Goal: Task Accomplishment & Management: Manage account settings

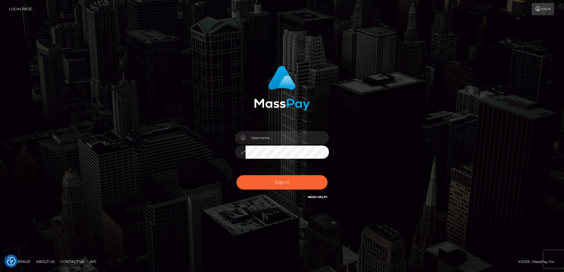
click at [250, 135] on input "text" at bounding box center [287, 137] width 83 height 13
type input "faisal_uplift"
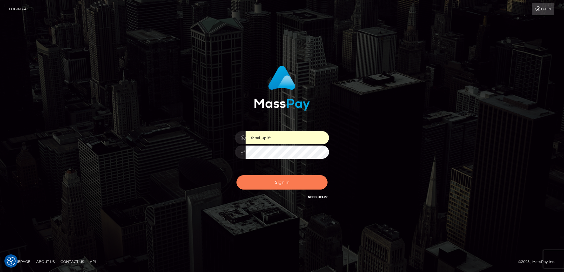
click at [272, 184] on button "Sign in" at bounding box center [282, 182] width 91 height 14
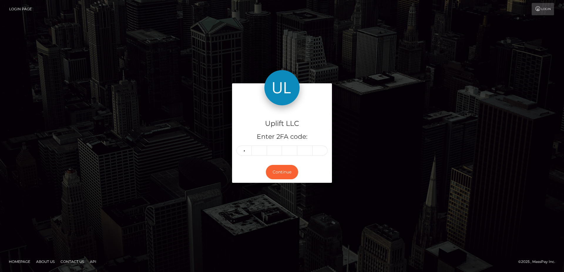
type input "6"
type input "5"
type input "2"
type input "1"
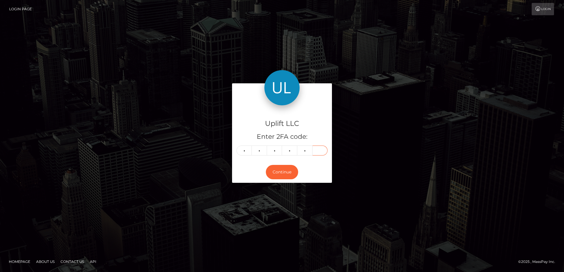
type input "1"
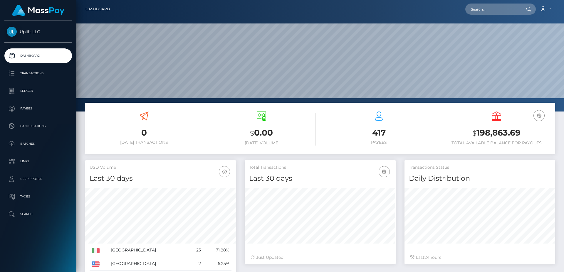
scroll to position [104, 151]
click at [38, 147] on p "Batches" at bounding box center [38, 144] width 63 height 9
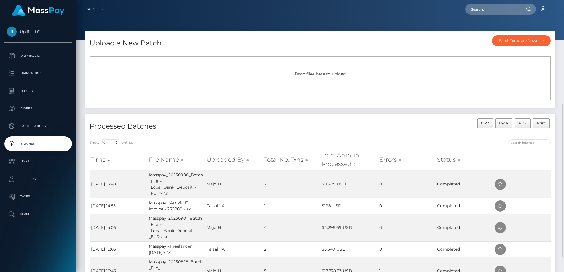
scroll to position [104, 0]
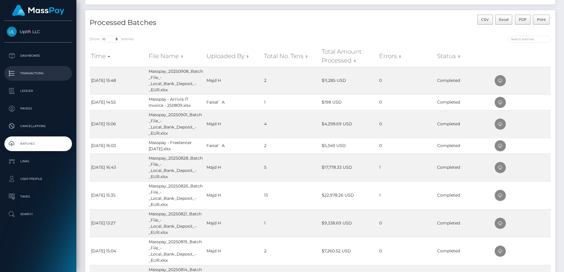
click at [24, 69] on p "Transactions" at bounding box center [38, 73] width 63 height 9
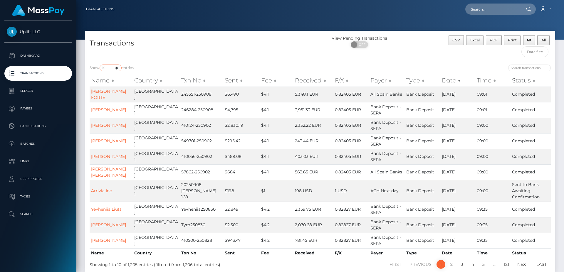
click at [100, 65] on select "10 25 50 100 250 500 1,000 3,500" at bounding box center [111, 68] width 22 height 7
select select "1000"
click option "1,000" at bounding box center [0, 0] width 0 height 0
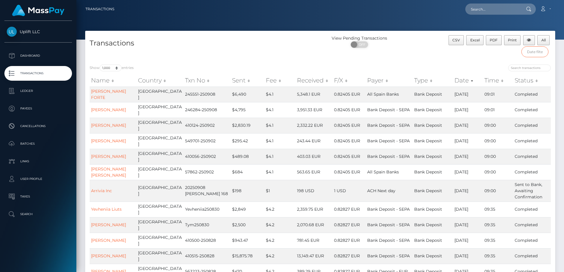
click at [540, 51] on input "text" at bounding box center [535, 51] width 27 height 11
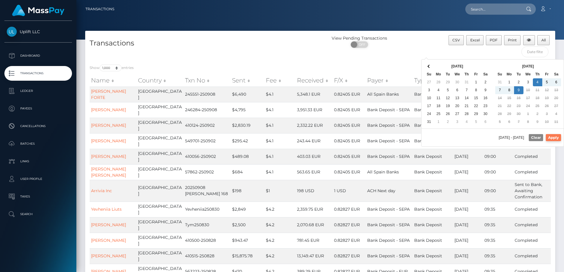
click at [553, 138] on button "Apply" at bounding box center [553, 137] width 15 height 7
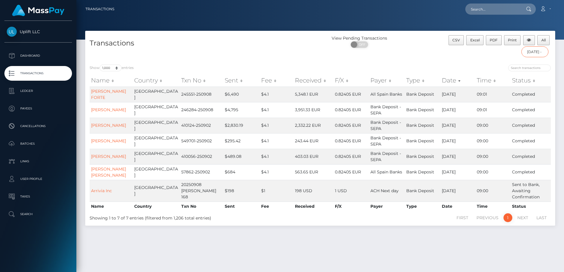
click at [532, 53] on input "09/04/2025 - 09/09/2025" at bounding box center [535, 51] width 27 height 11
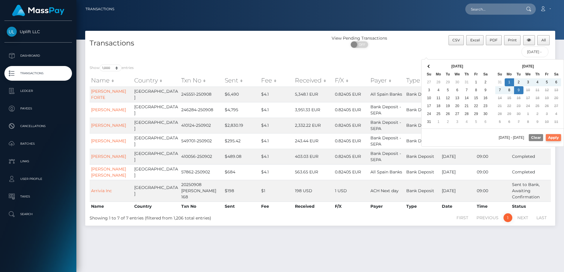
click at [552, 136] on button "Apply" at bounding box center [553, 137] width 15 height 7
type input "09/01/2025 - 09/09/2025"
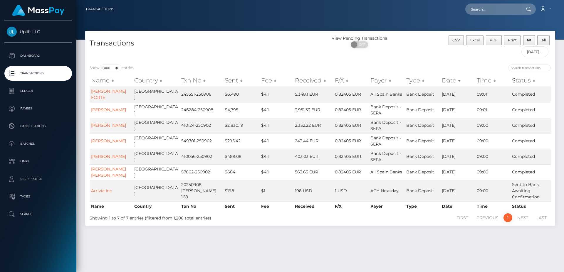
click at [418, 49] on div "View Pending Transactions ON OFF" at bounding box center [379, 43] width 118 height 16
click at [100, 65] on select "10 25 50 100 250 500 1,000 3,500" at bounding box center [111, 68] width 22 height 7
select select "3500"
click option "3,500" at bounding box center [0, 0] width 0 height 0
click at [541, 51] on input "09/01/2025 - 09/09/2025" at bounding box center [535, 51] width 27 height 11
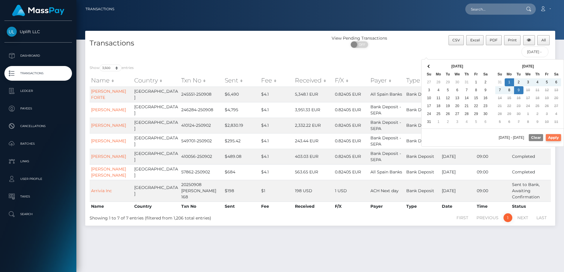
click at [554, 136] on button "Apply" at bounding box center [553, 137] width 15 height 7
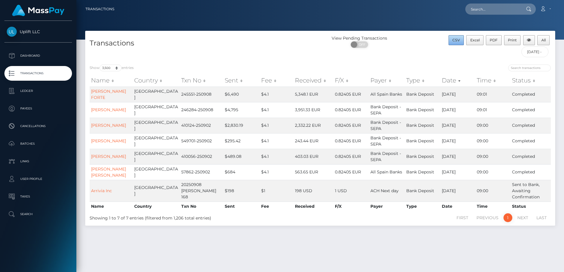
click at [459, 40] on span "CSV" at bounding box center [457, 40] width 8 height 4
click at [31, 89] on p "Ledger" at bounding box center [38, 91] width 63 height 9
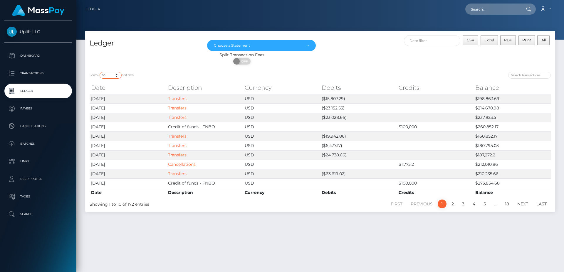
select select "250"
click option "250" at bounding box center [0, 0] width 0 height 0
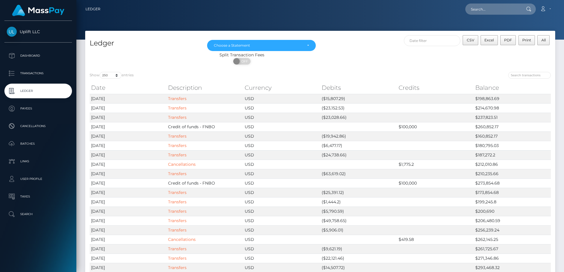
click at [434, 47] on div "CSV Excel PDF Print All" at bounding box center [437, 43] width 235 height 17
click at [440, 40] on input "text" at bounding box center [432, 40] width 57 height 11
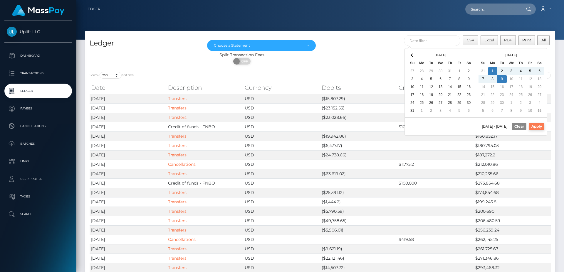
click at [537, 124] on button "Apply" at bounding box center [536, 126] width 15 height 7
type input "09/01/2025 - 09/09/2025"
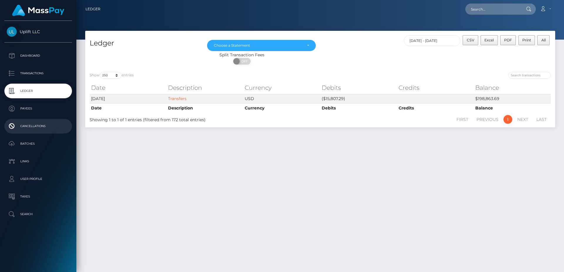
click at [26, 126] on p "Cancellations" at bounding box center [38, 126] width 63 height 9
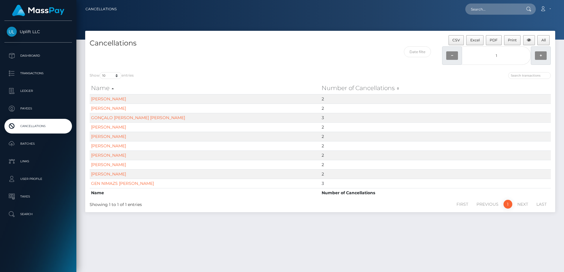
click at [21, 153] on ul "Dashboard Transactions Ledger Payees Cancellations Batches Links User Profile" at bounding box center [38, 134] width 76 height 173
click at [33, 137] on ul "Dashboard Transactions Ledger Payees Cancellations Batches Links User Profile" at bounding box center [38, 134] width 76 height 173
click at [35, 144] on p "Batches" at bounding box center [38, 144] width 63 height 9
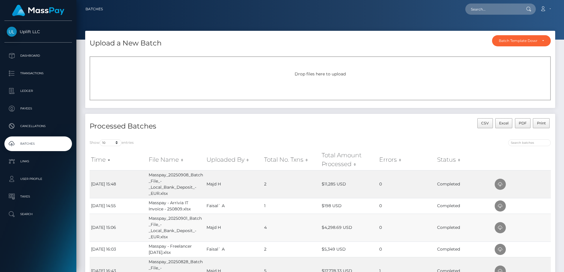
click at [236, 220] on td "Majd H" at bounding box center [234, 228] width 58 height 28
click at [224, 233] on td "Majd H" at bounding box center [234, 228] width 58 height 28
click at [448, 225] on td "Completed" at bounding box center [465, 228] width 58 height 28
click at [449, 229] on td "Completed" at bounding box center [465, 228] width 58 height 28
click at [501, 227] on icon at bounding box center [500, 228] width 7 height 7
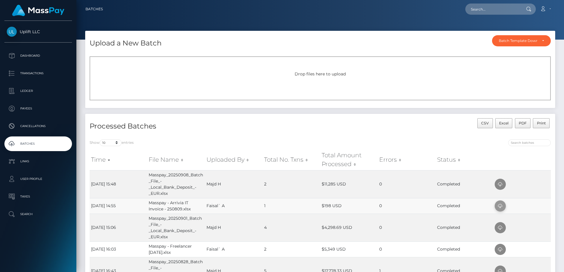
click at [502, 206] on icon at bounding box center [500, 206] width 7 height 7
click at [501, 183] on icon at bounding box center [500, 184] width 7 height 7
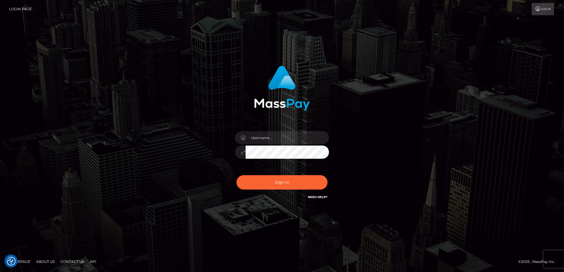
checkbox input "true"
